Goal: Register for event/course

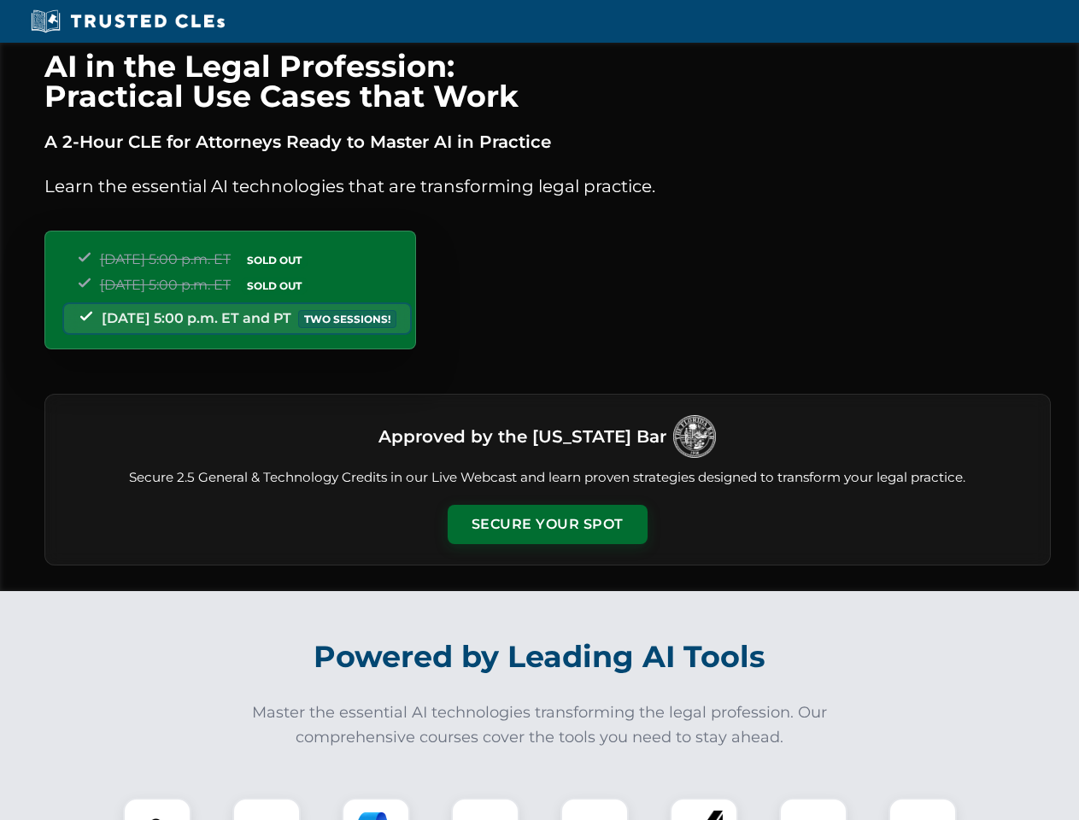
click at [547, 525] on button "Secure Your Spot" at bounding box center [548, 524] width 200 height 39
click at [157, 809] on img at bounding box center [157, 833] width 50 height 50
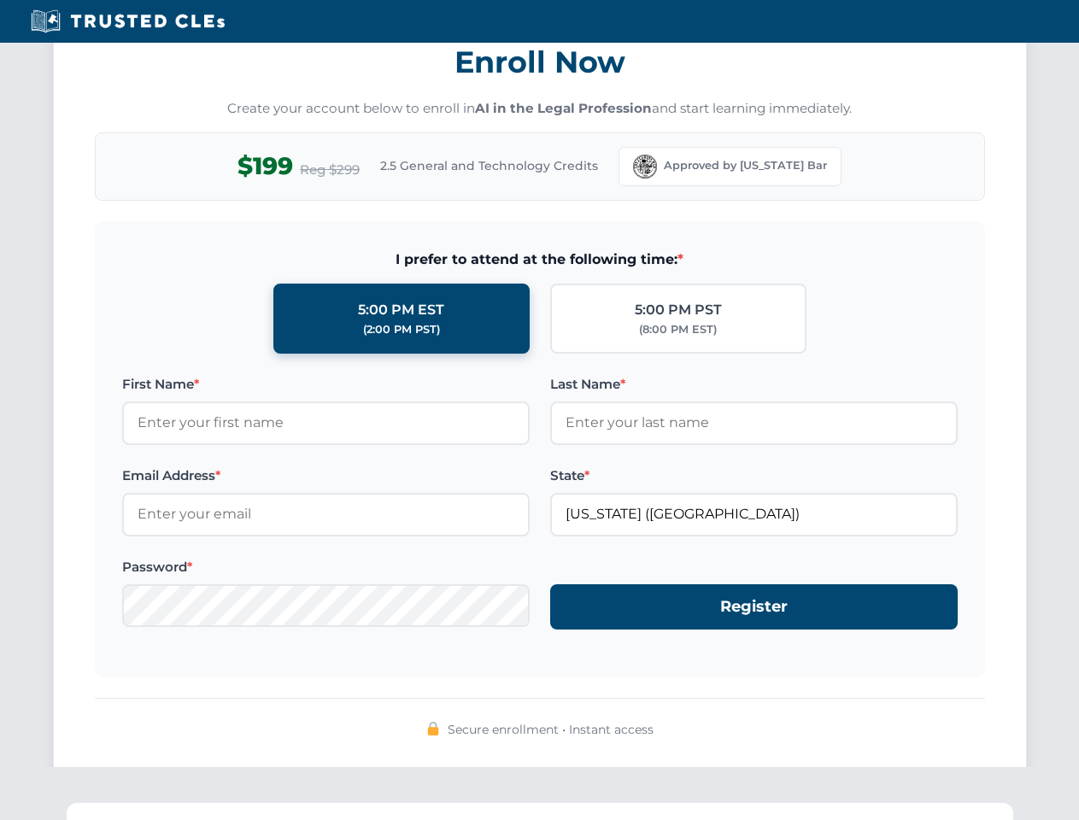
scroll to position [1678, 0]
